Goal: Browse casually

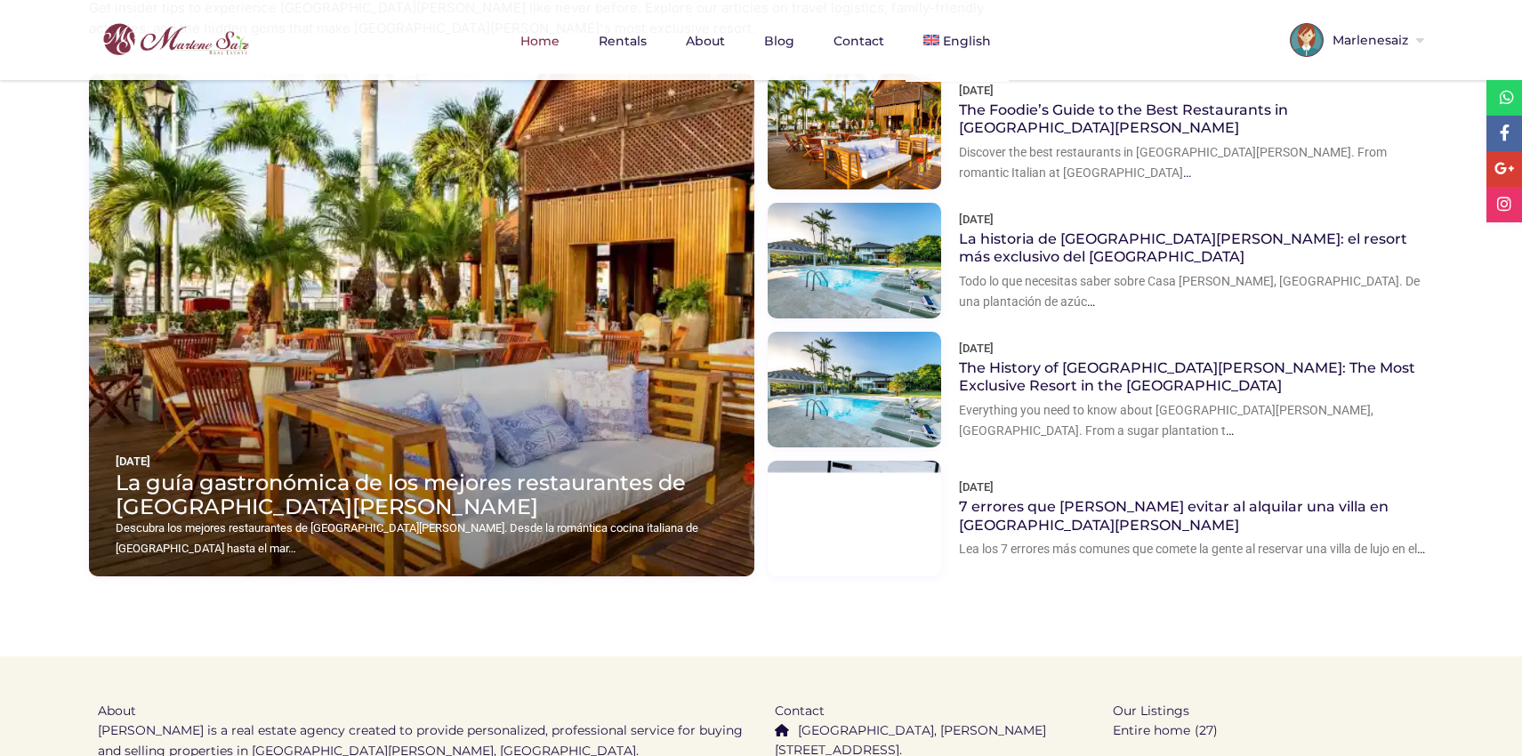
scroll to position [2505, 0]
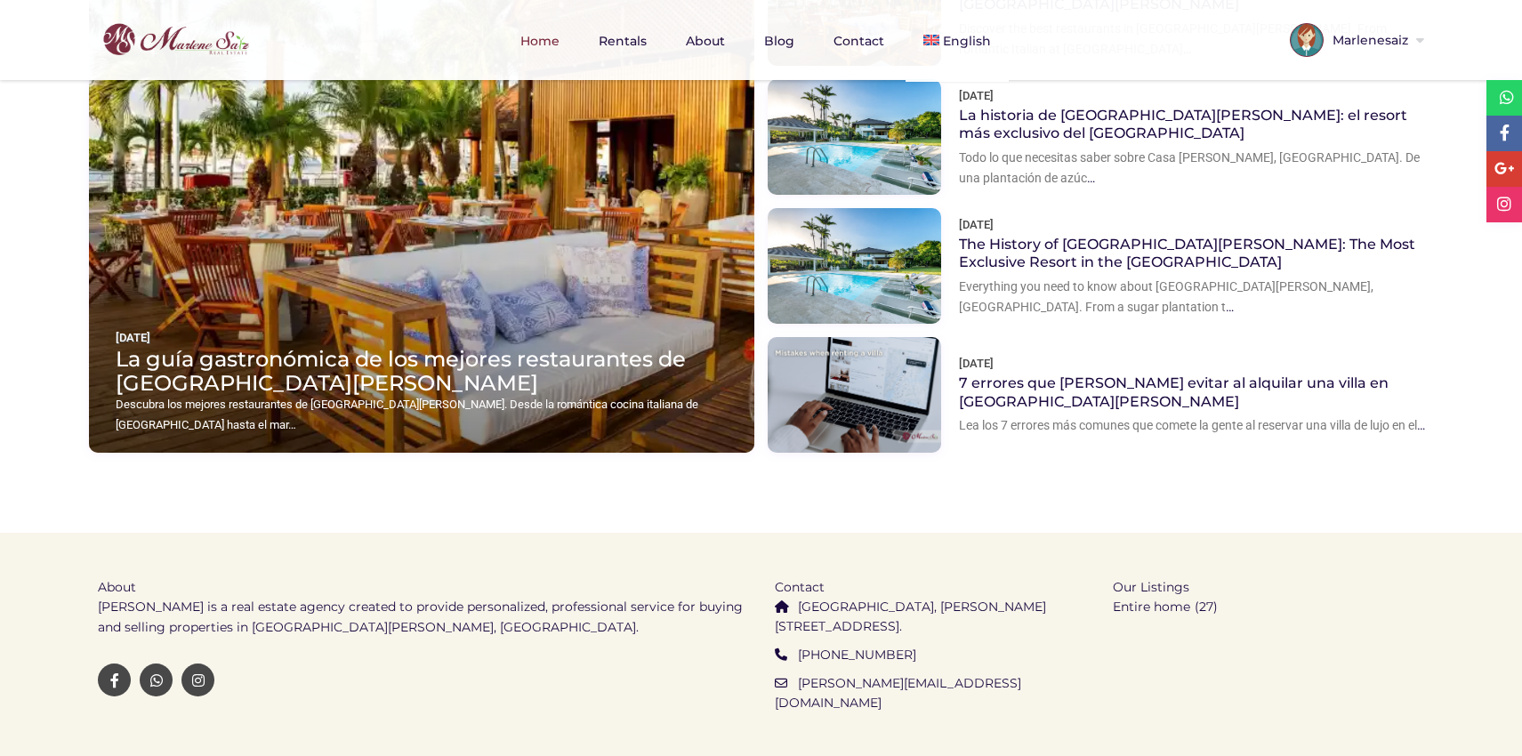
drag, startPoint x: 788, startPoint y: 728, endPoint x: 480, endPoint y: 722, distance: 307.9
drag, startPoint x: 786, startPoint y: 723, endPoint x: 480, endPoint y: 734, distance: 306.2
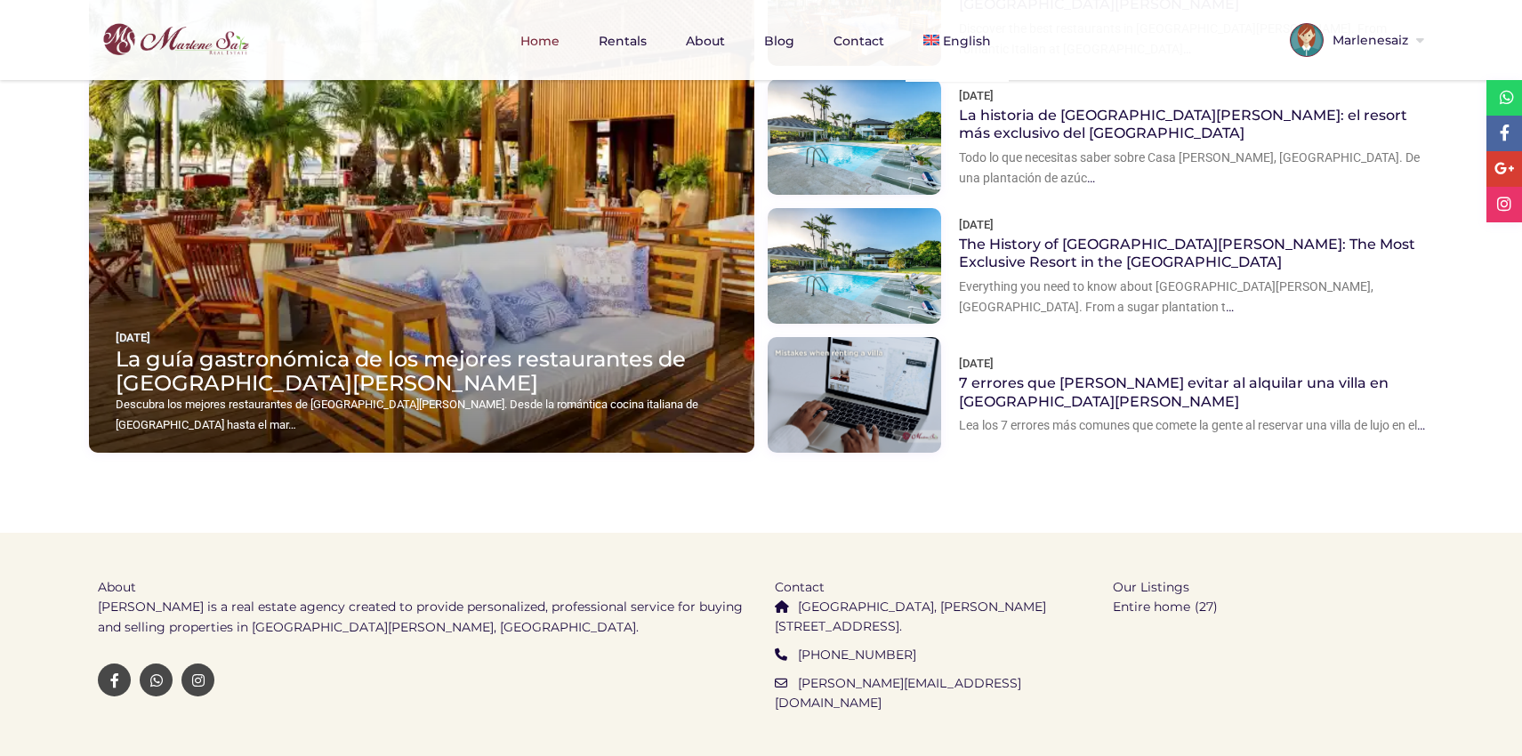
click at [698, 690] on ul "About [PERSON_NAME] is a real estate agency created to provide personalized, pr…" at bounding box center [422, 635] width 649 height 204
drag, startPoint x: 785, startPoint y: 725, endPoint x: 443, endPoint y: 734, distance: 341.8
click at [506, 680] on ul "About [PERSON_NAME] is a real estate agency created to provide personalized, pr…" at bounding box center [422, 635] width 649 height 204
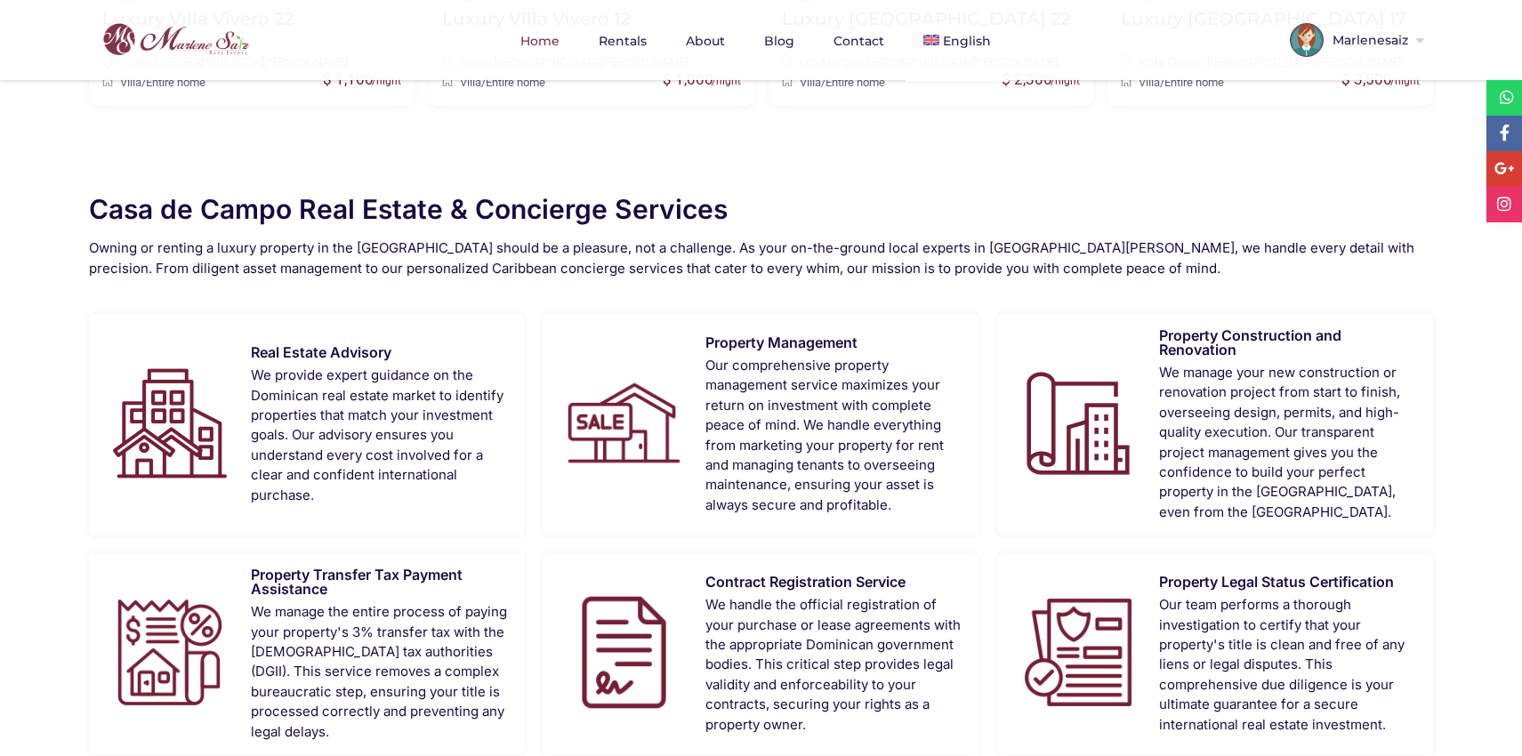
scroll to position [1480, 0]
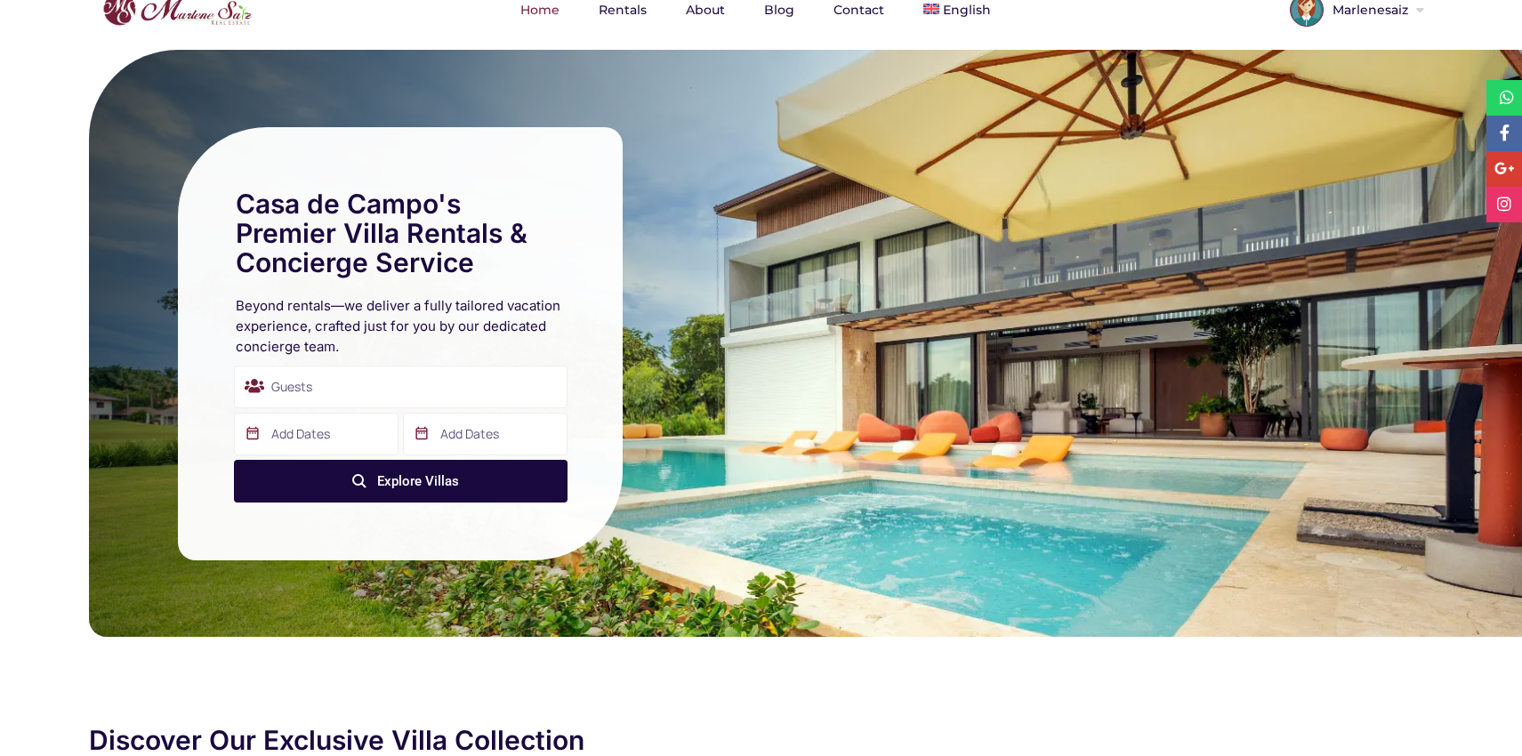
scroll to position [0, 0]
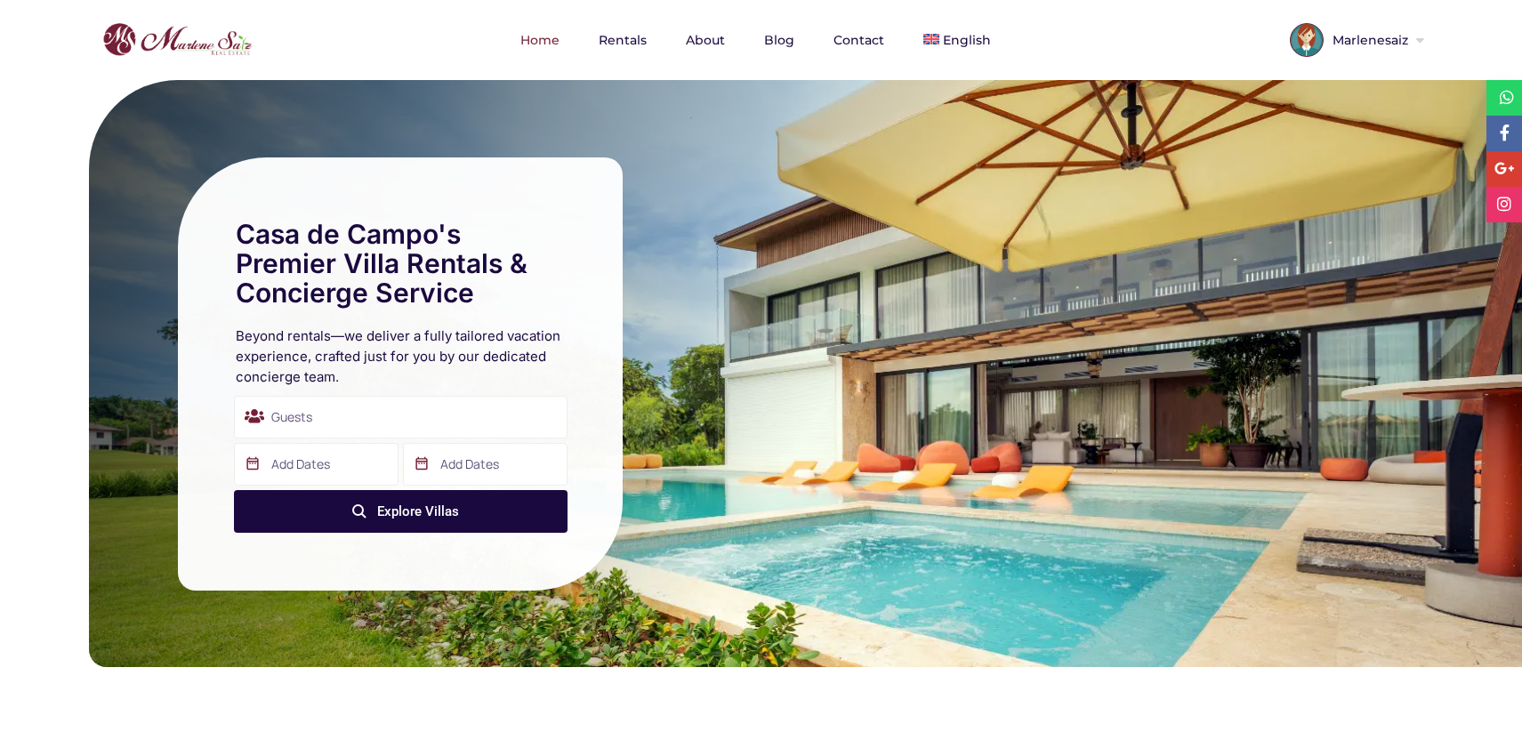
click at [1105, 28] on nav "Home Rentals About Blog Contact English Español" at bounding box center [761, 40] width 1371 height 80
